Goal: Entertainment & Leisure: Browse casually

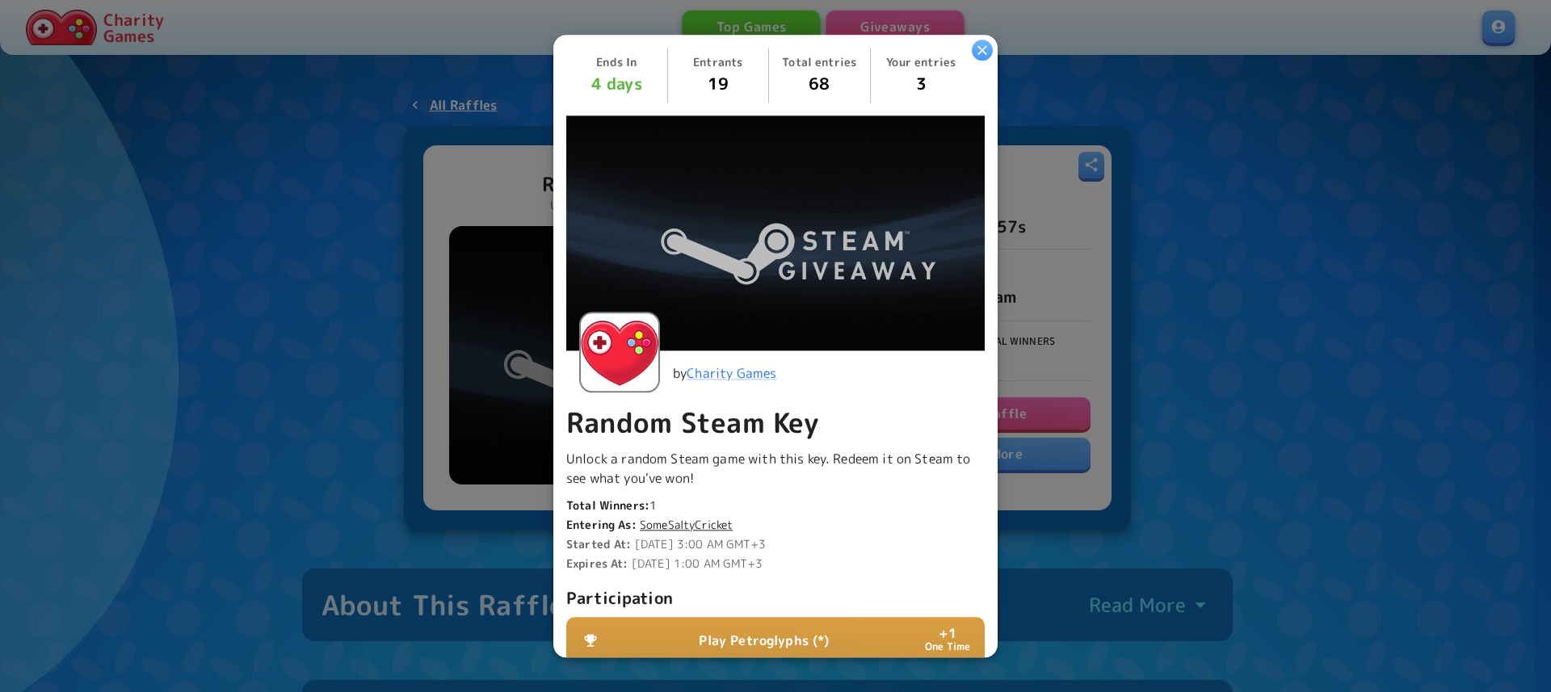
scroll to position [297, 0]
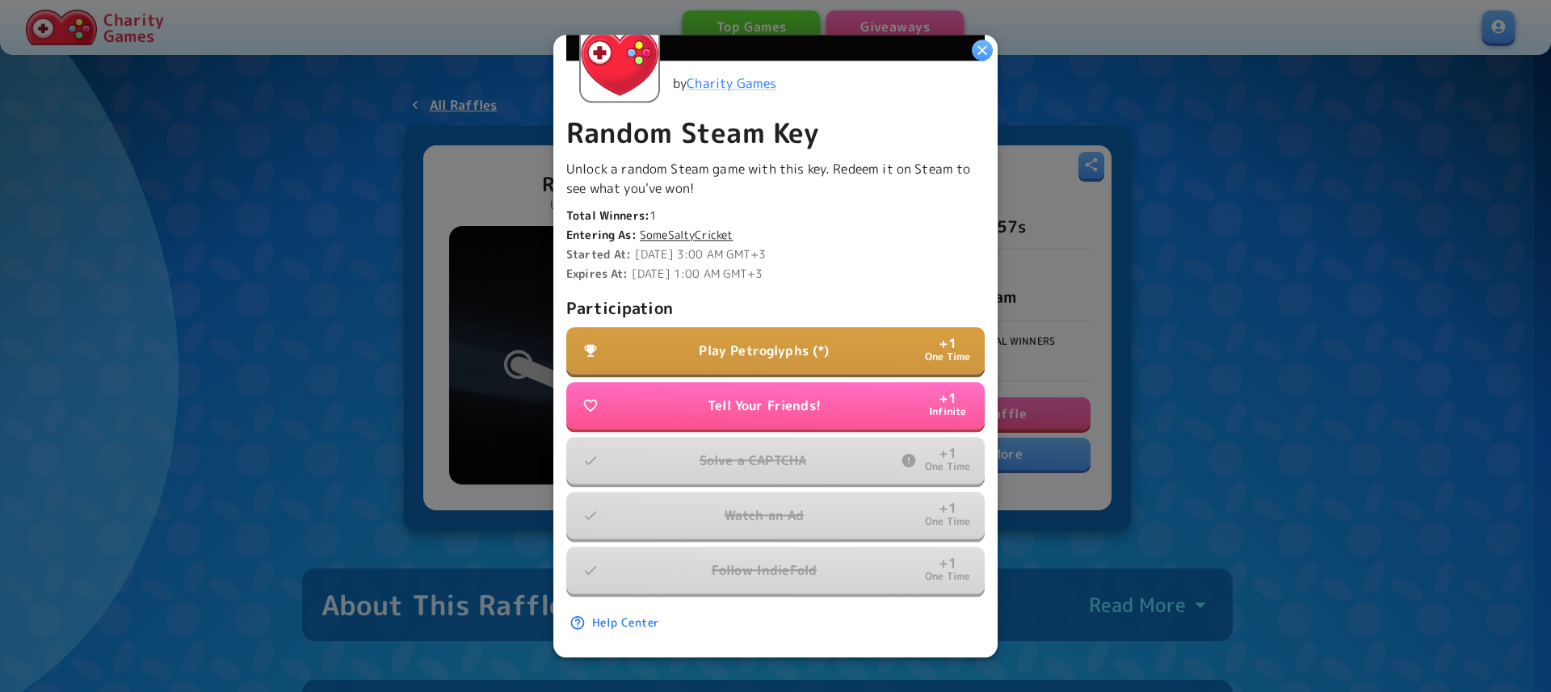
click at [808, 341] on p "Play Petroglyphs (*)" at bounding box center [764, 350] width 130 height 19
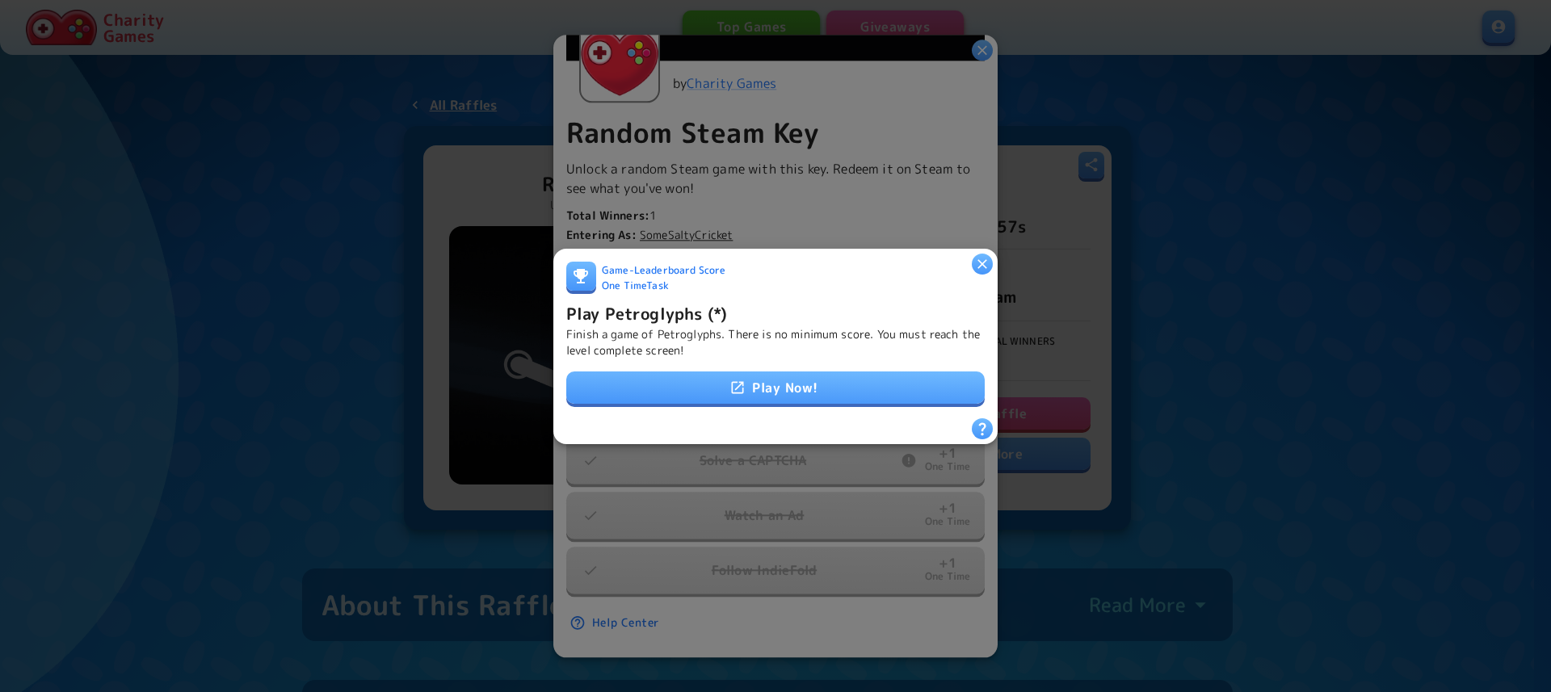
click at [761, 372] on div "Play Now!" at bounding box center [775, 389] width 418 height 34
click at [751, 376] on link "Play Now!" at bounding box center [775, 388] width 418 height 32
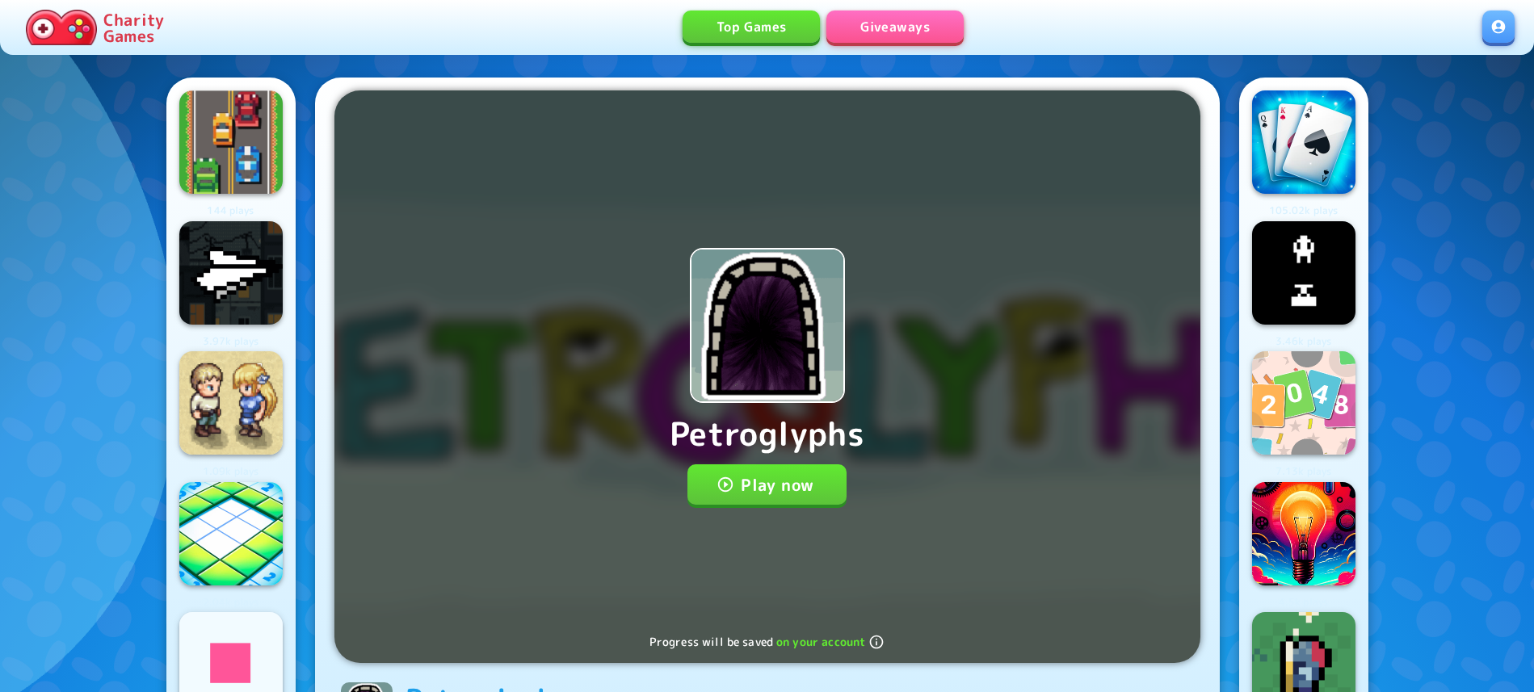
click at [745, 465] on div "Petroglyphs Play now Progress will be saved on your account" at bounding box center [767, 376] width 866 height 573
click at [740, 474] on button "Play now" at bounding box center [766, 485] width 159 height 40
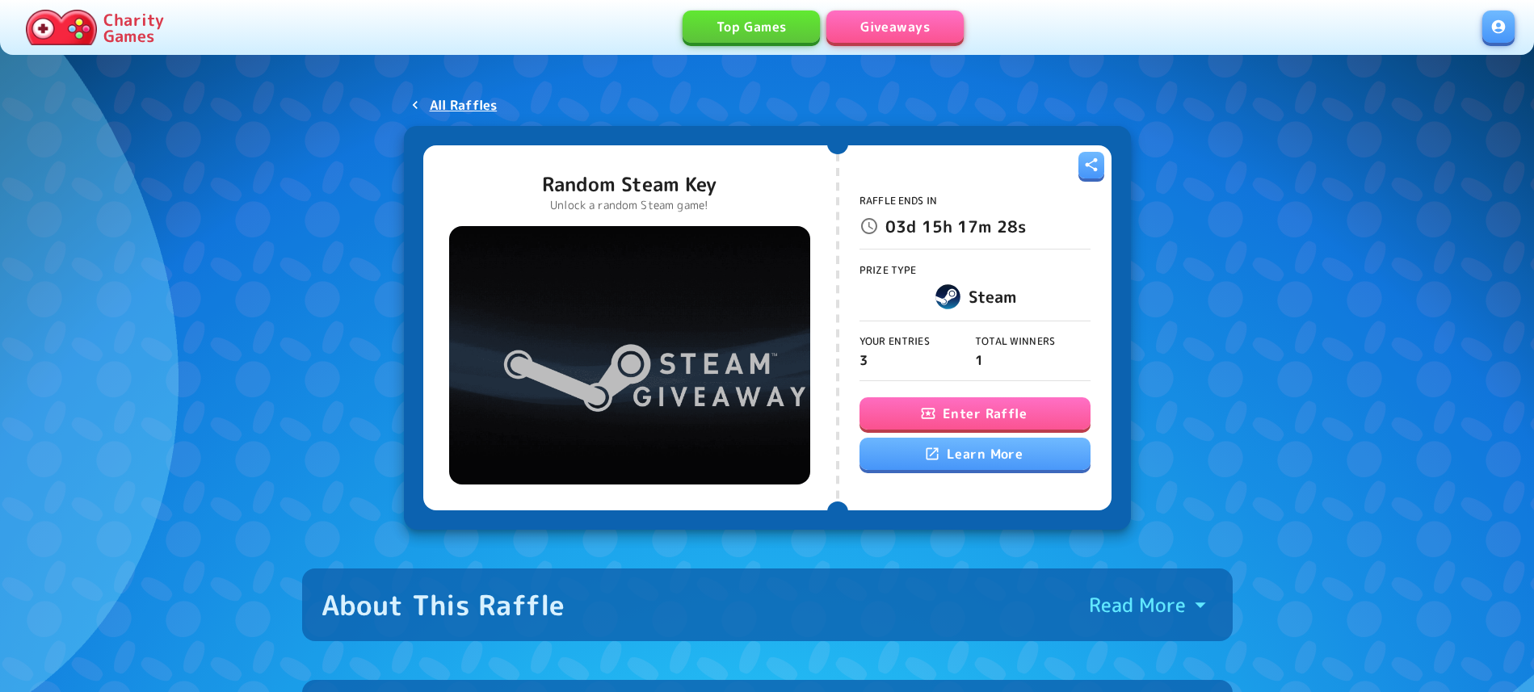
click at [940, 394] on div "Raffle Ends In 03d 15h 17m 28s Prize Type Steam Your Entries 3 Total Winners 1 …" at bounding box center [975, 327] width 231 height 347
click at [934, 410] on icon "button" at bounding box center [928, 414] width 16 height 16
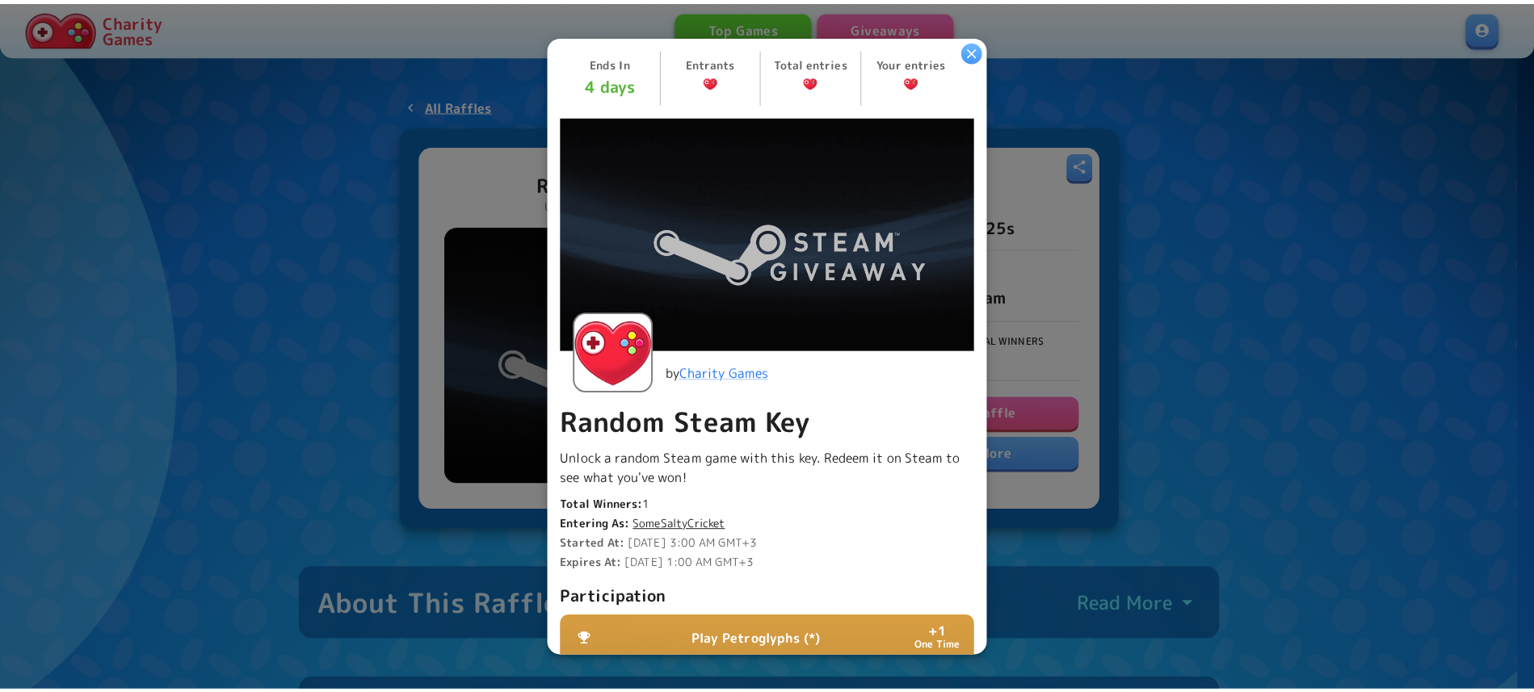
scroll to position [297, 0]
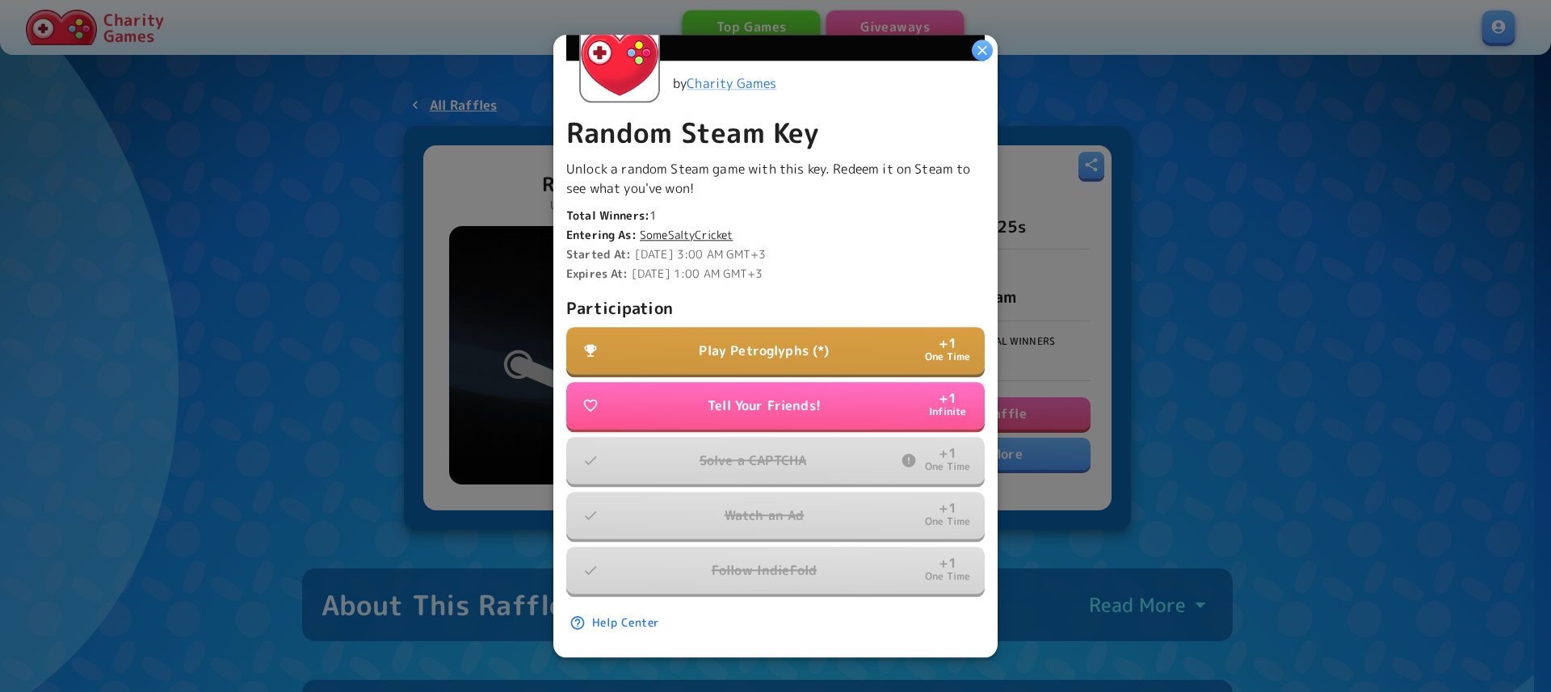
click at [977, 53] on icon "button" at bounding box center [982, 50] width 16 height 16
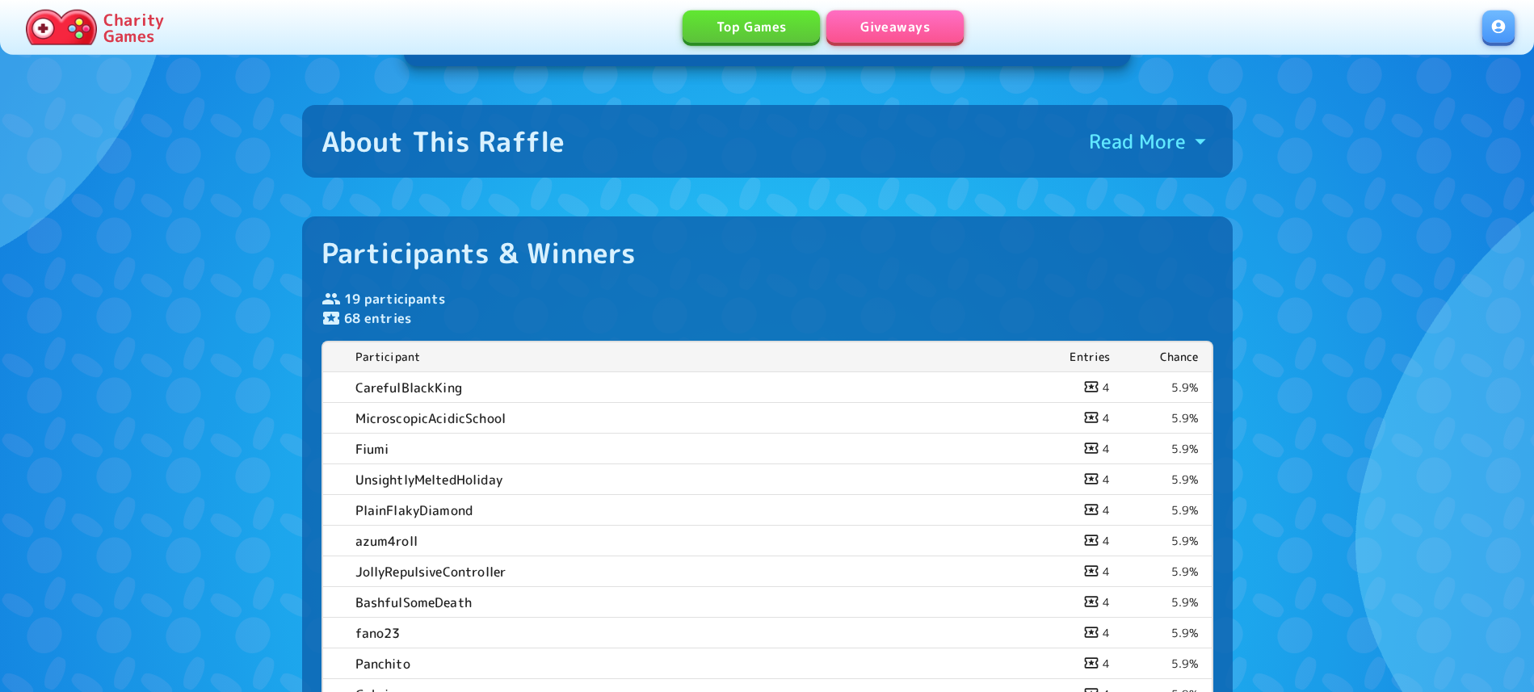
scroll to position [412, 0]
